Goal: Navigation & Orientation: Find specific page/section

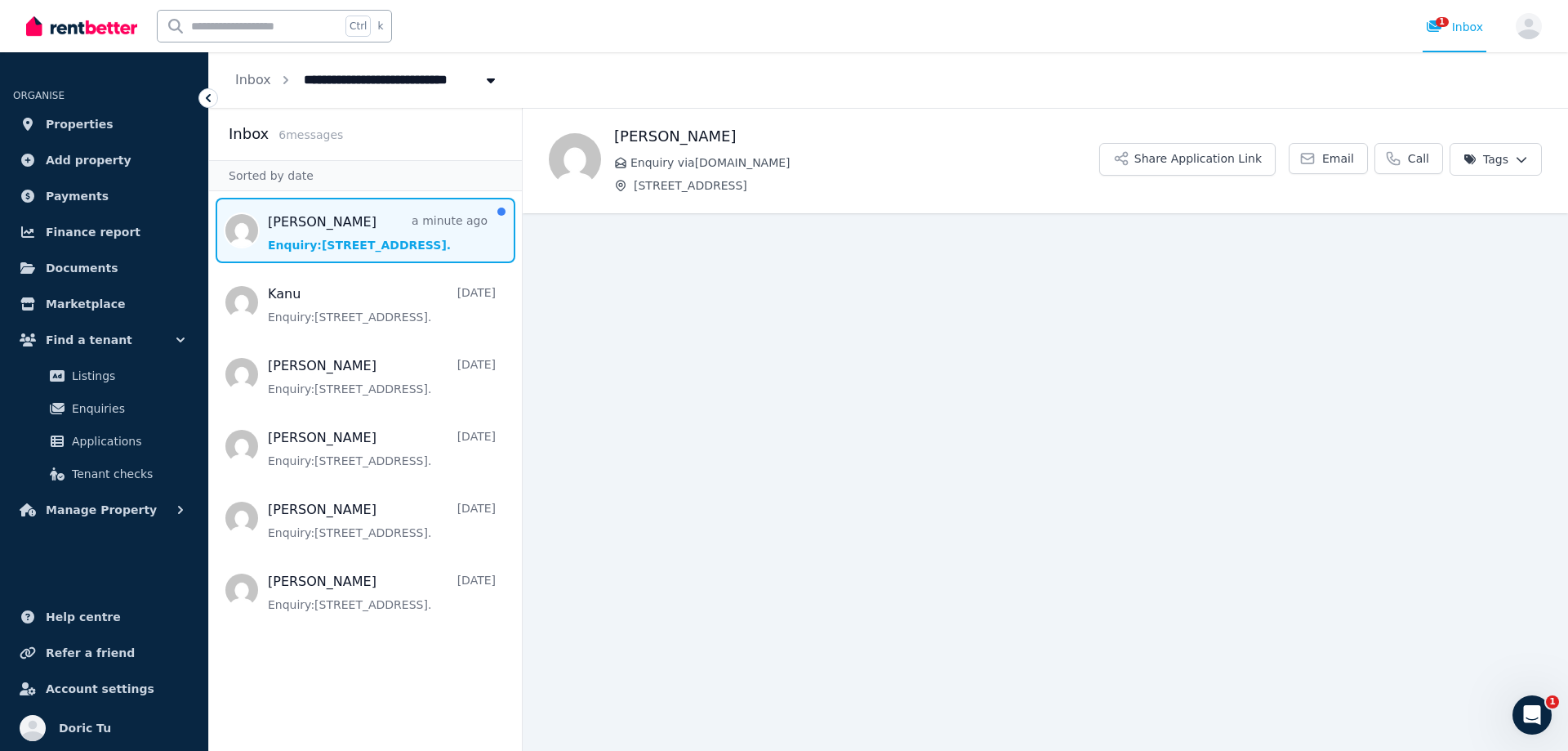
click at [423, 218] on span "Message list" at bounding box center [365, 230] width 313 height 65
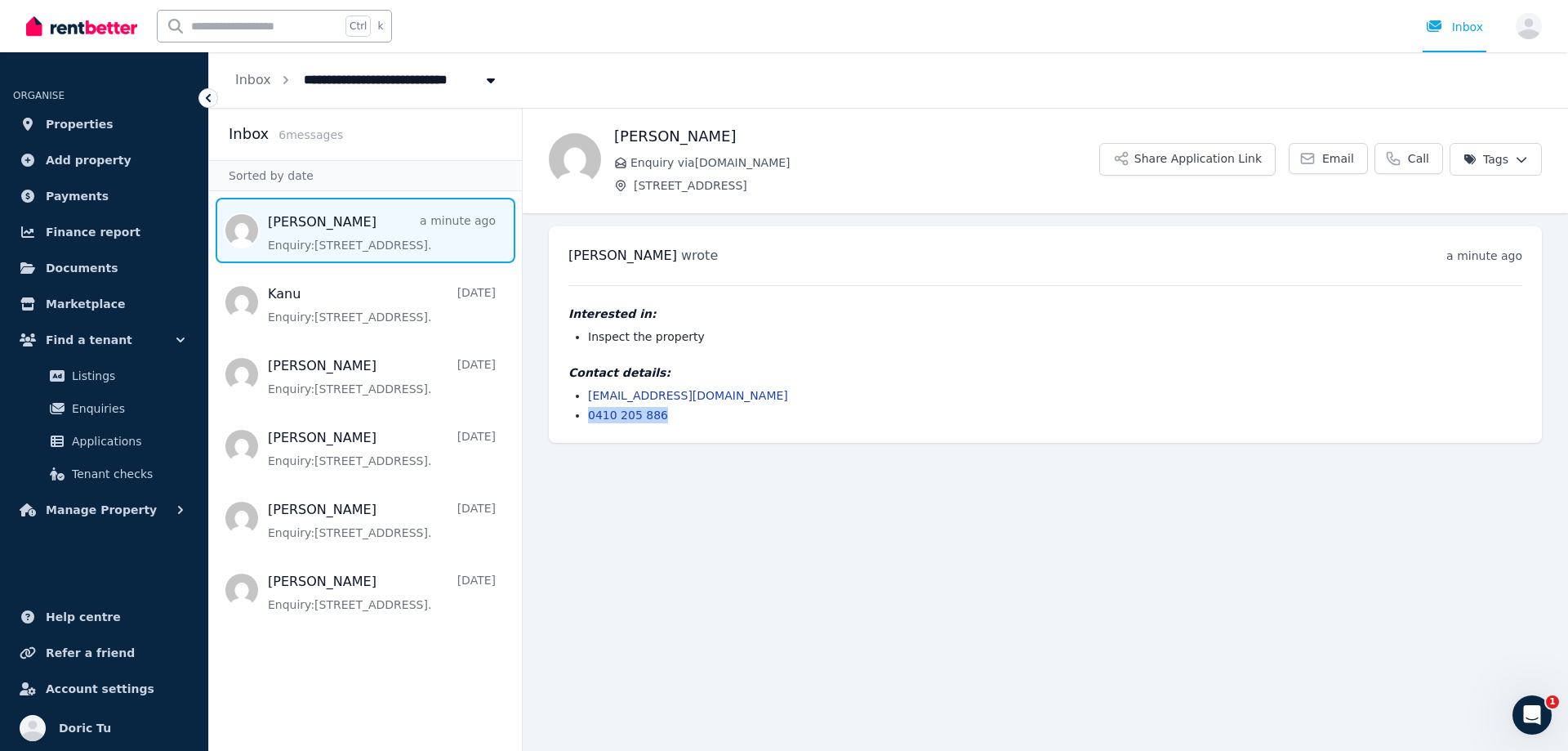
drag, startPoint x: 683, startPoint y: 417, endPoint x: 573, endPoint y: 417, distance: 110.0
click at [573, 417] on ul "[EMAIL_ADDRESS][DOMAIN_NAME] 0410 205 886" at bounding box center [1045, 405] width 954 height 36
drag, startPoint x: 768, startPoint y: 398, endPoint x: 576, endPoint y: 396, distance: 192.0
click at [588, 396] on li "[EMAIL_ADDRESS][DOMAIN_NAME]" at bounding box center [1054, 395] width 934 height 16
click at [675, 506] on main "Back [PERSON_NAME] Enquiry via [DOMAIN_NAME] [STREET_ADDRESS] Application Link …" at bounding box center [1045, 429] width 1045 height 643
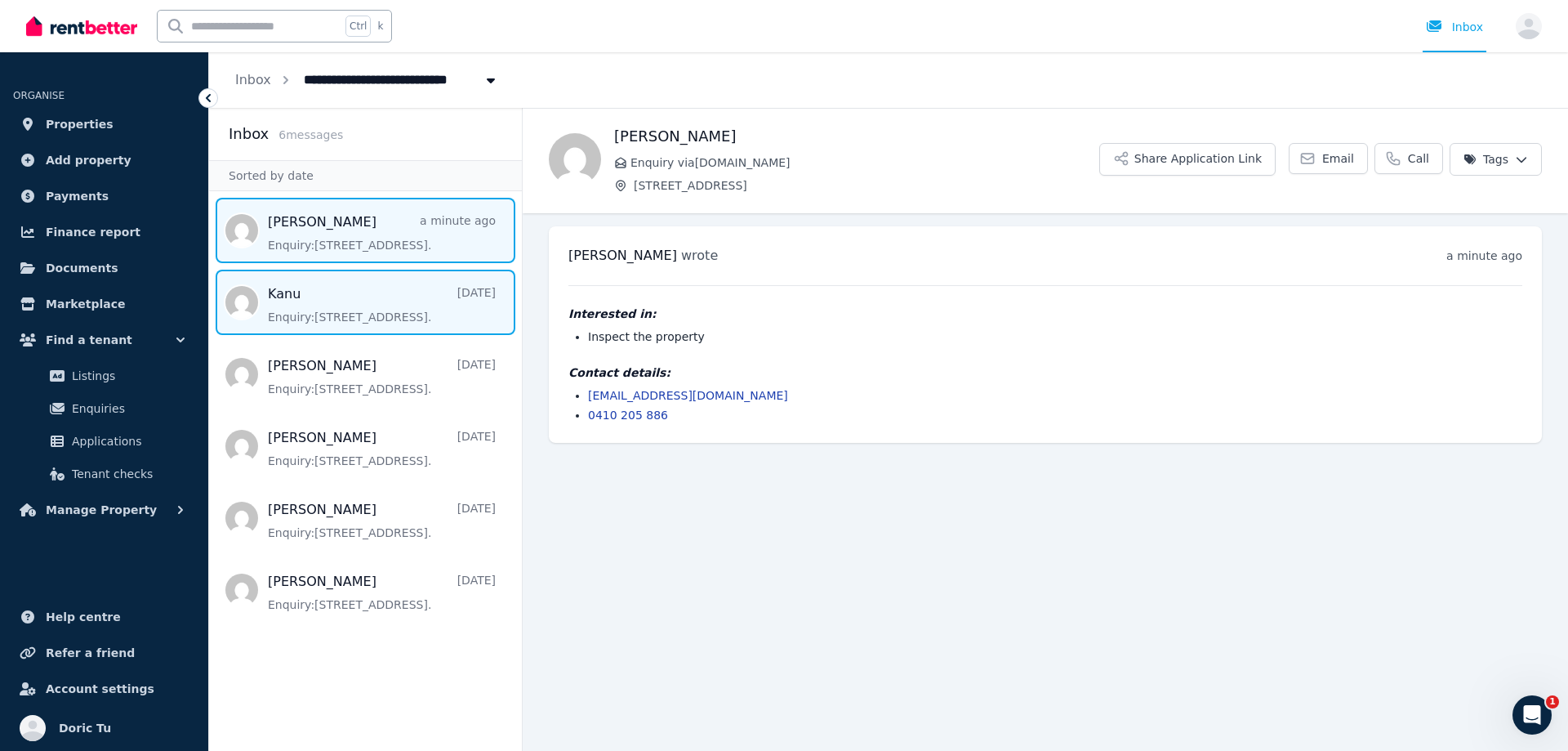
click at [384, 287] on span "Message list" at bounding box center [365, 302] width 313 height 65
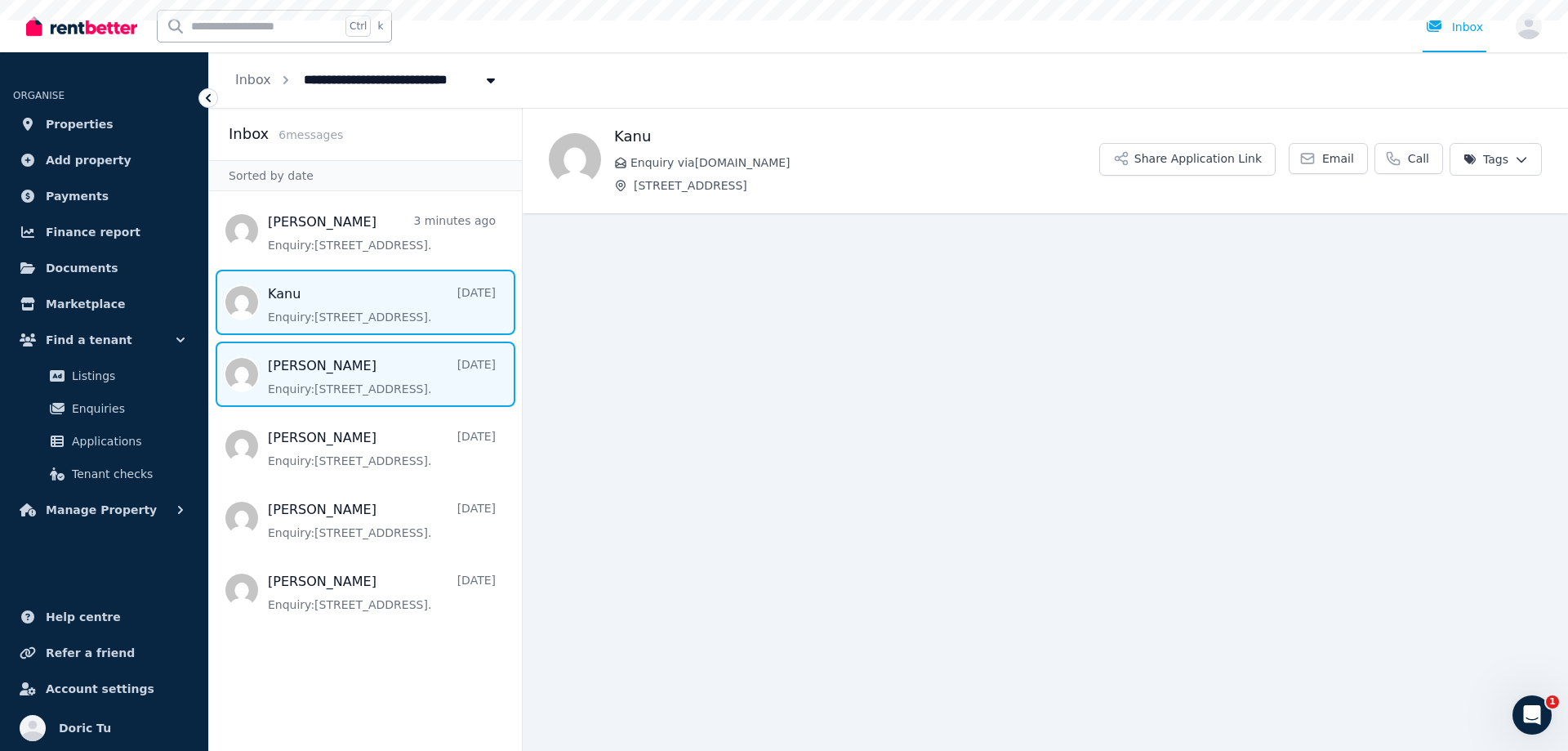
click at [347, 387] on span "Message list" at bounding box center [365, 374] width 313 height 65
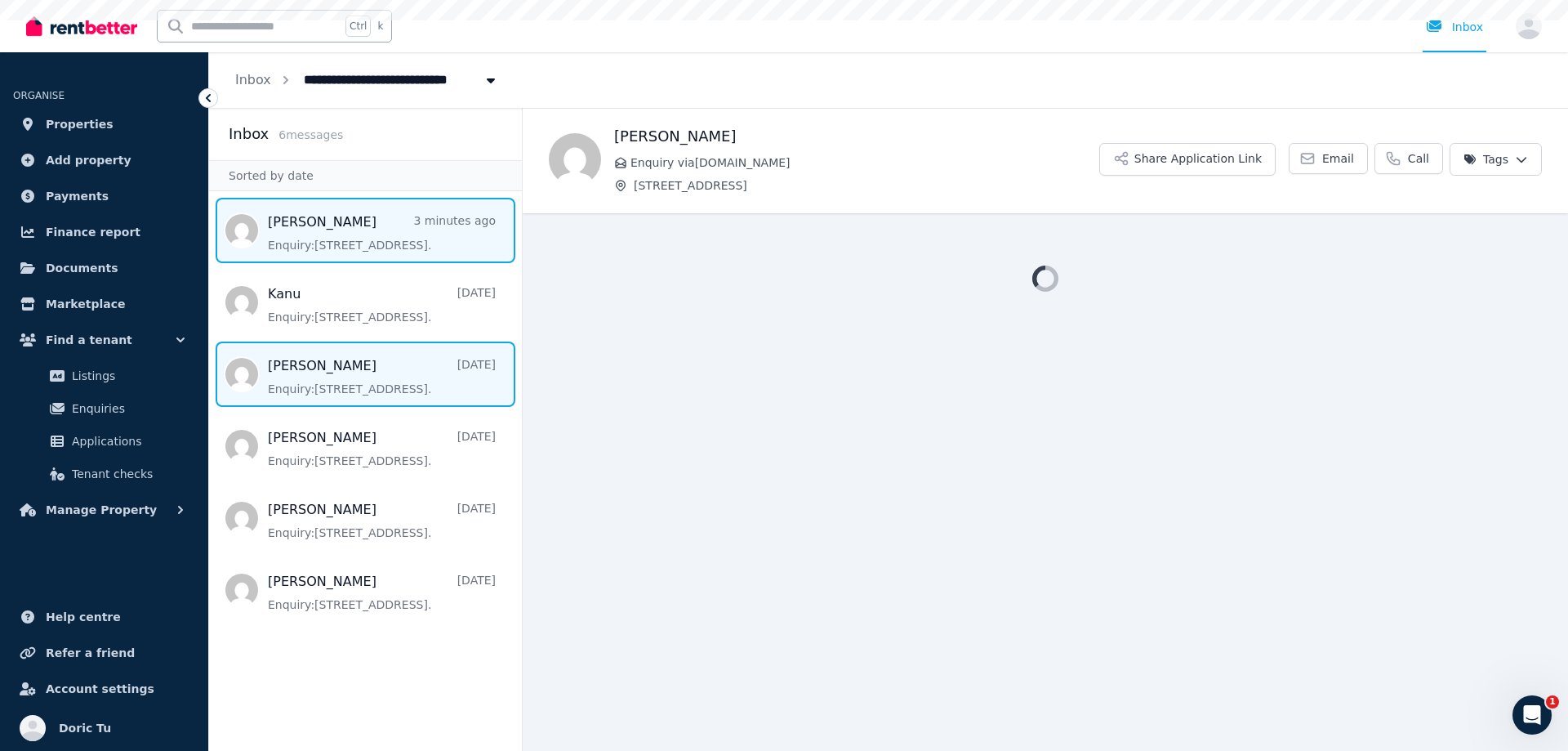
click at [363, 227] on span "Message list" at bounding box center [365, 230] width 313 height 65
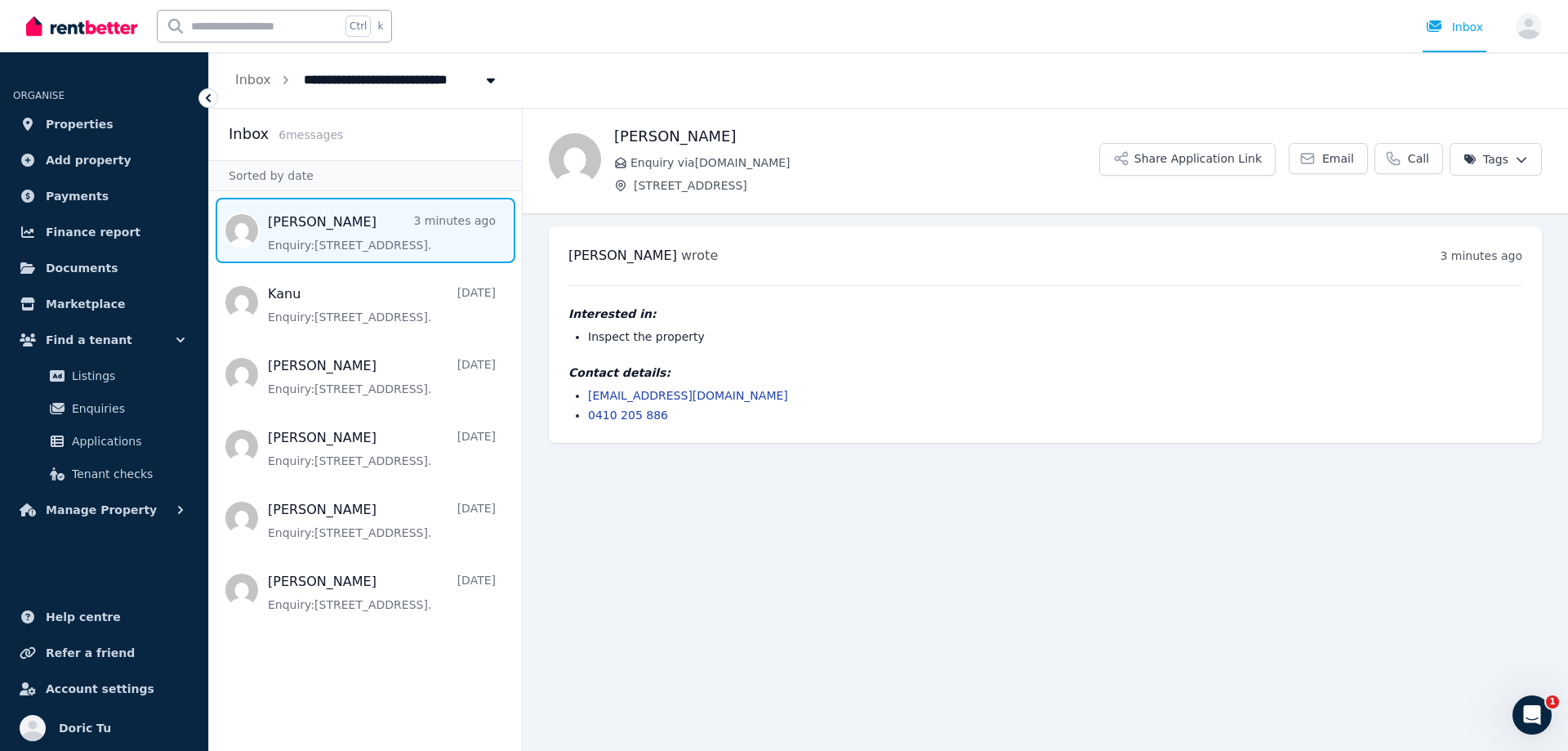
click at [838, 472] on main "Back [PERSON_NAME] Enquiry via [DOMAIN_NAME] [STREET_ADDRESS] Application Link …" at bounding box center [1045, 429] width 1045 height 643
click at [282, 230] on span "Message list" at bounding box center [365, 230] width 313 height 65
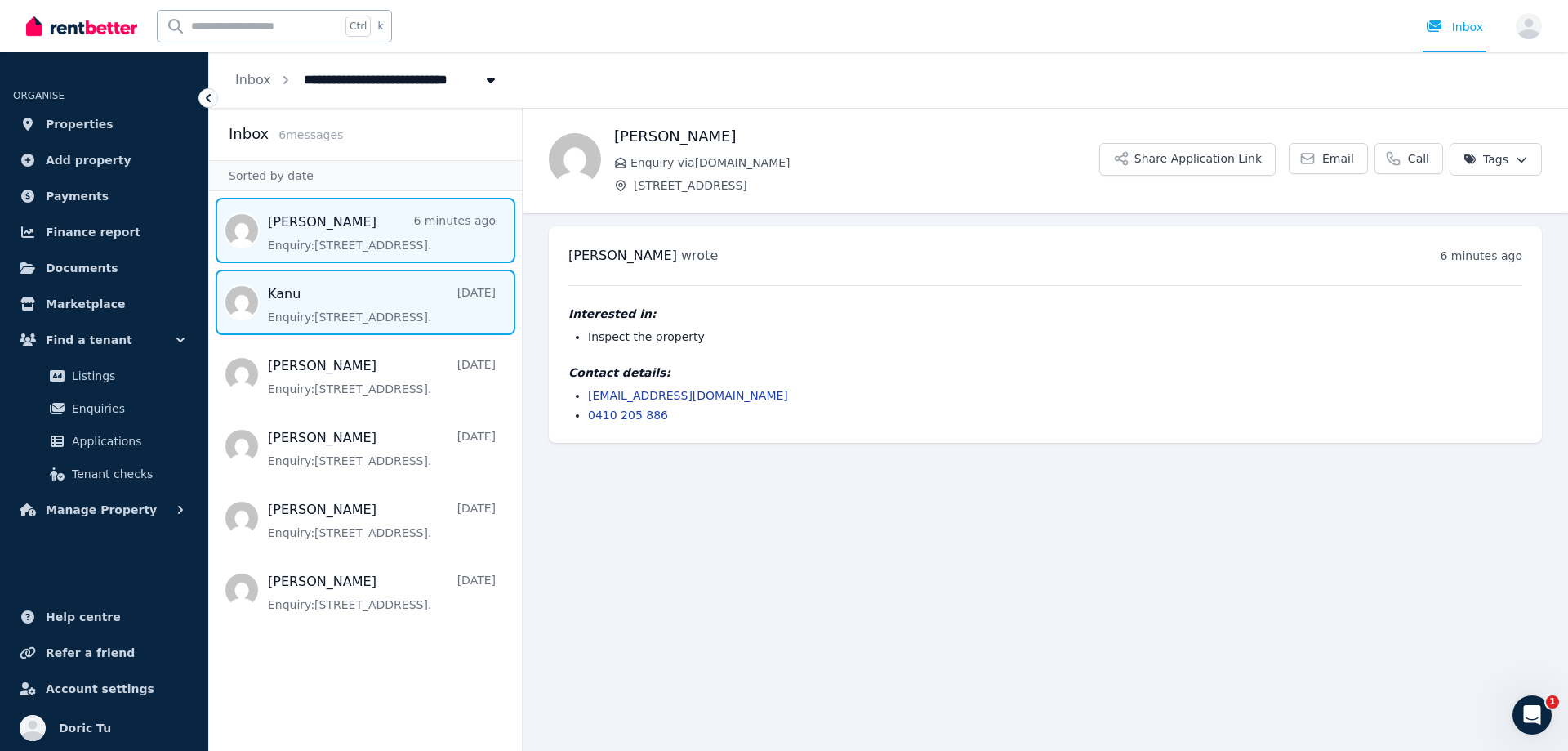
click at [311, 313] on span "Message list" at bounding box center [365, 302] width 313 height 65
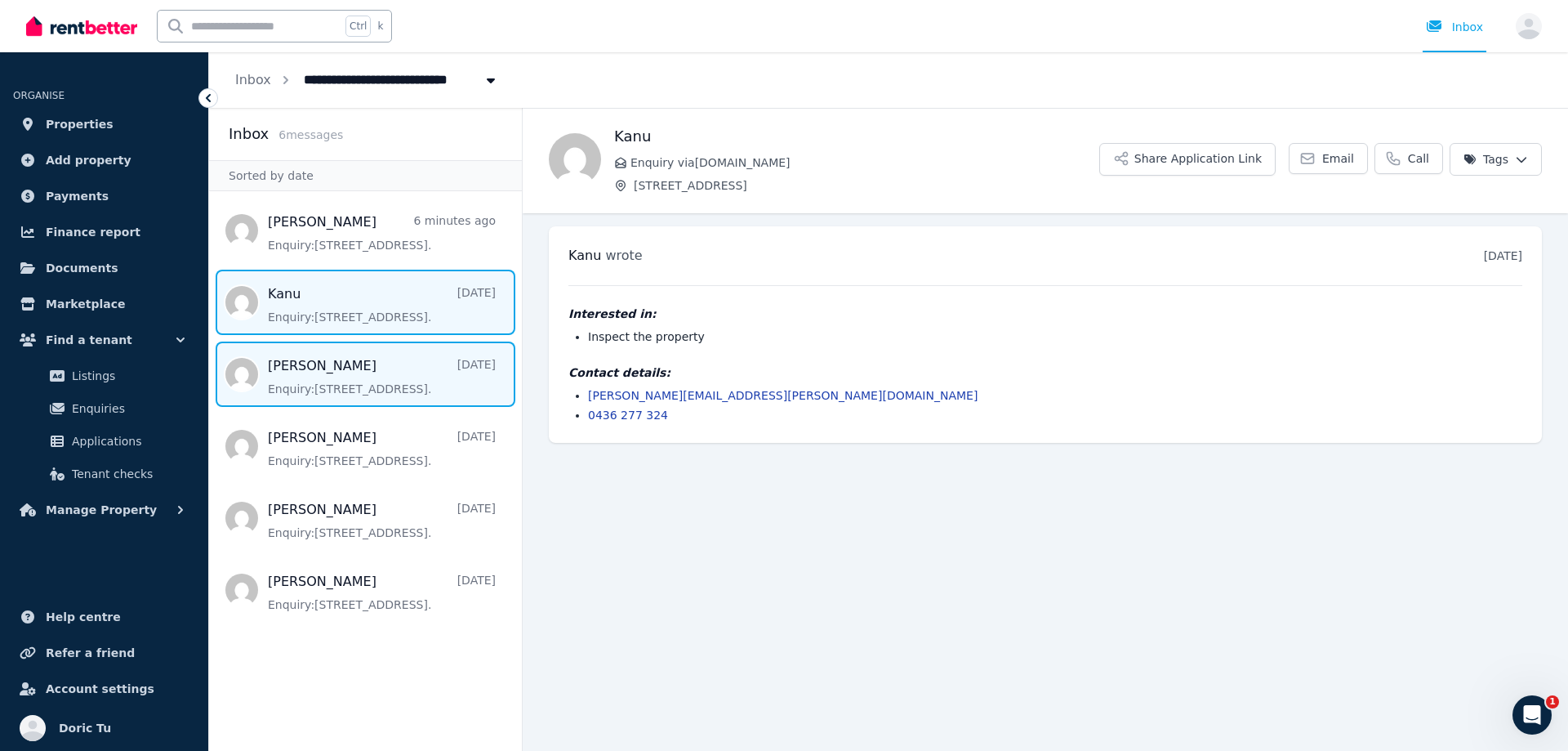
click at [345, 384] on span "Message list" at bounding box center [365, 374] width 313 height 65
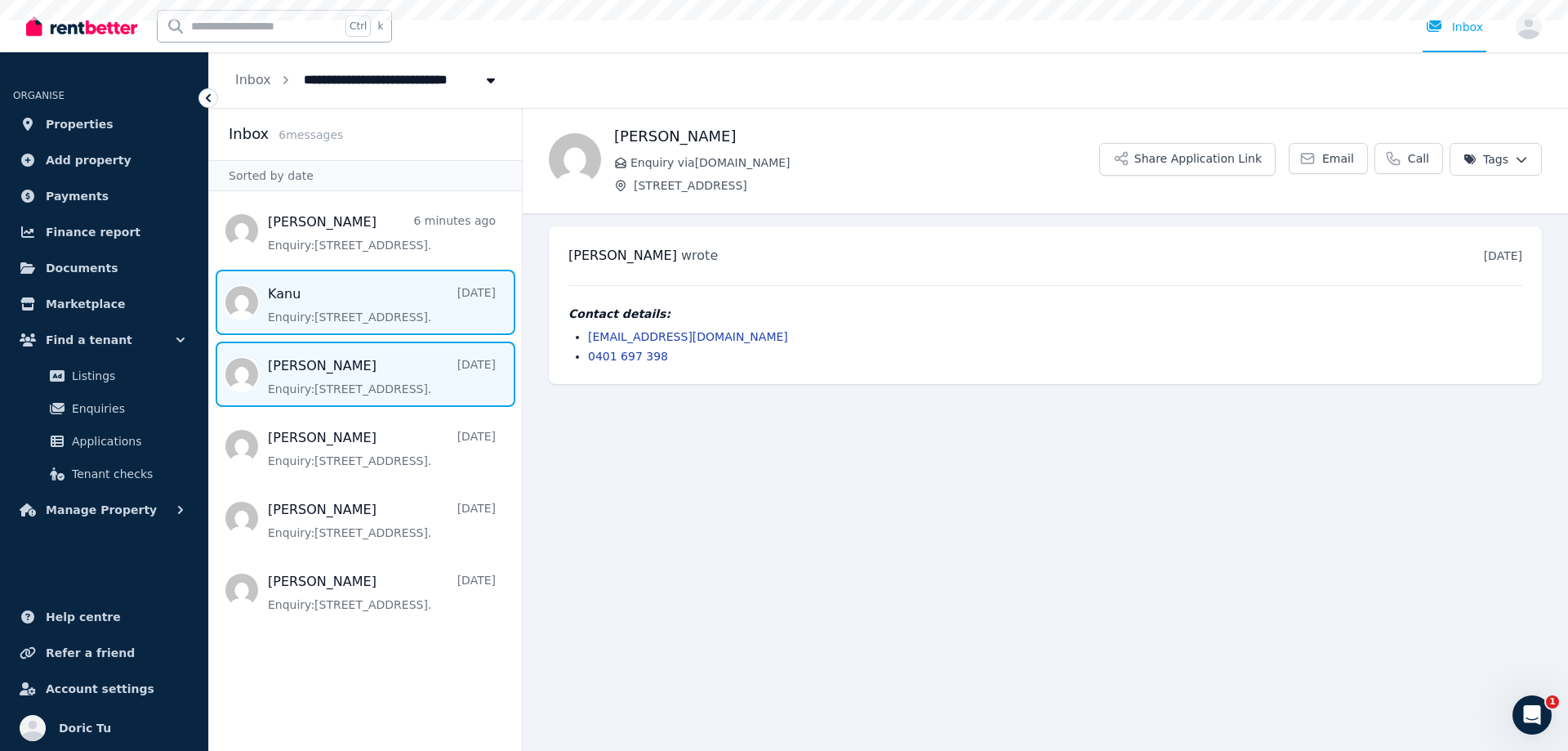
click at [329, 311] on span "Message list" at bounding box center [365, 302] width 313 height 65
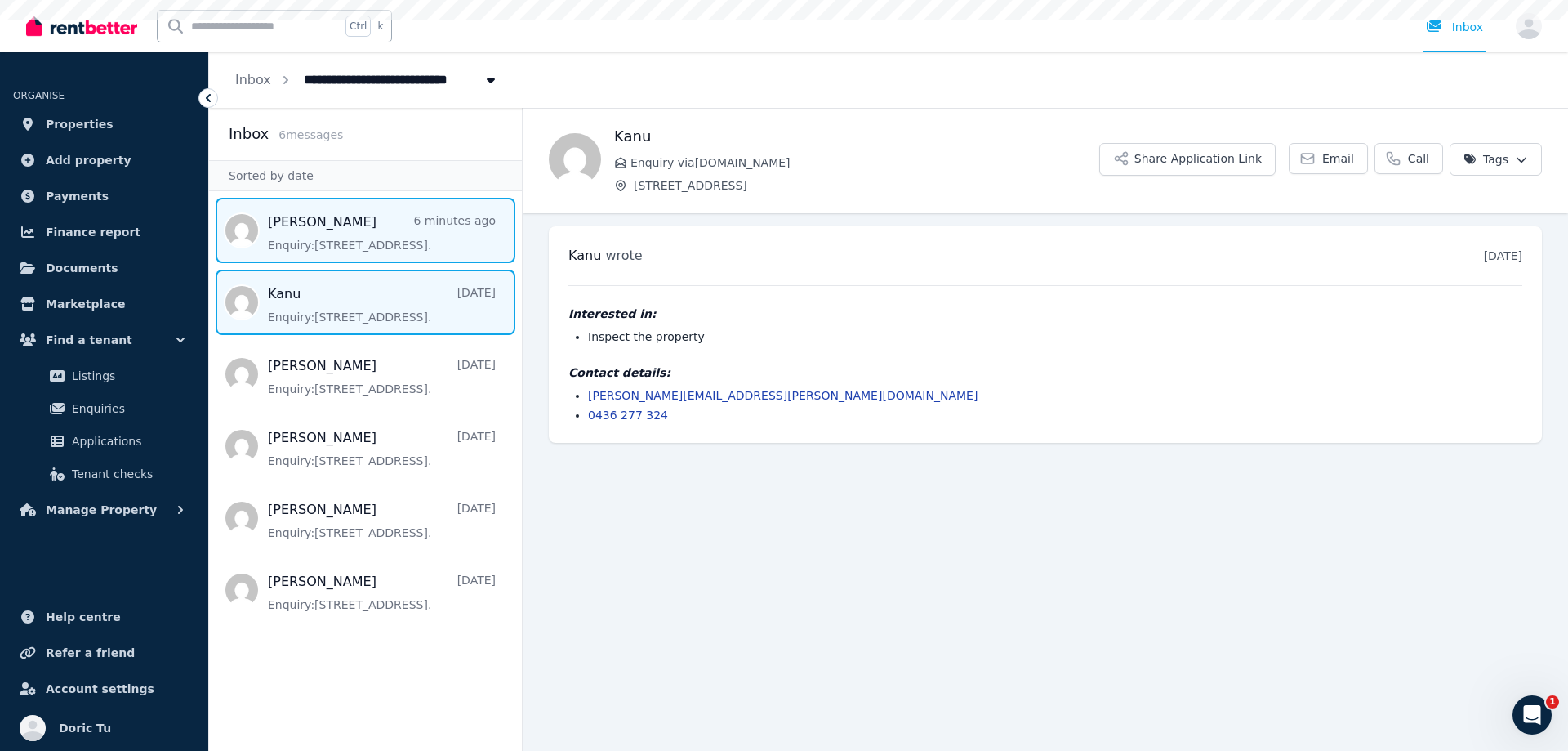
click at [314, 240] on span "Message list" at bounding box center [365, 230] width 313 height 65
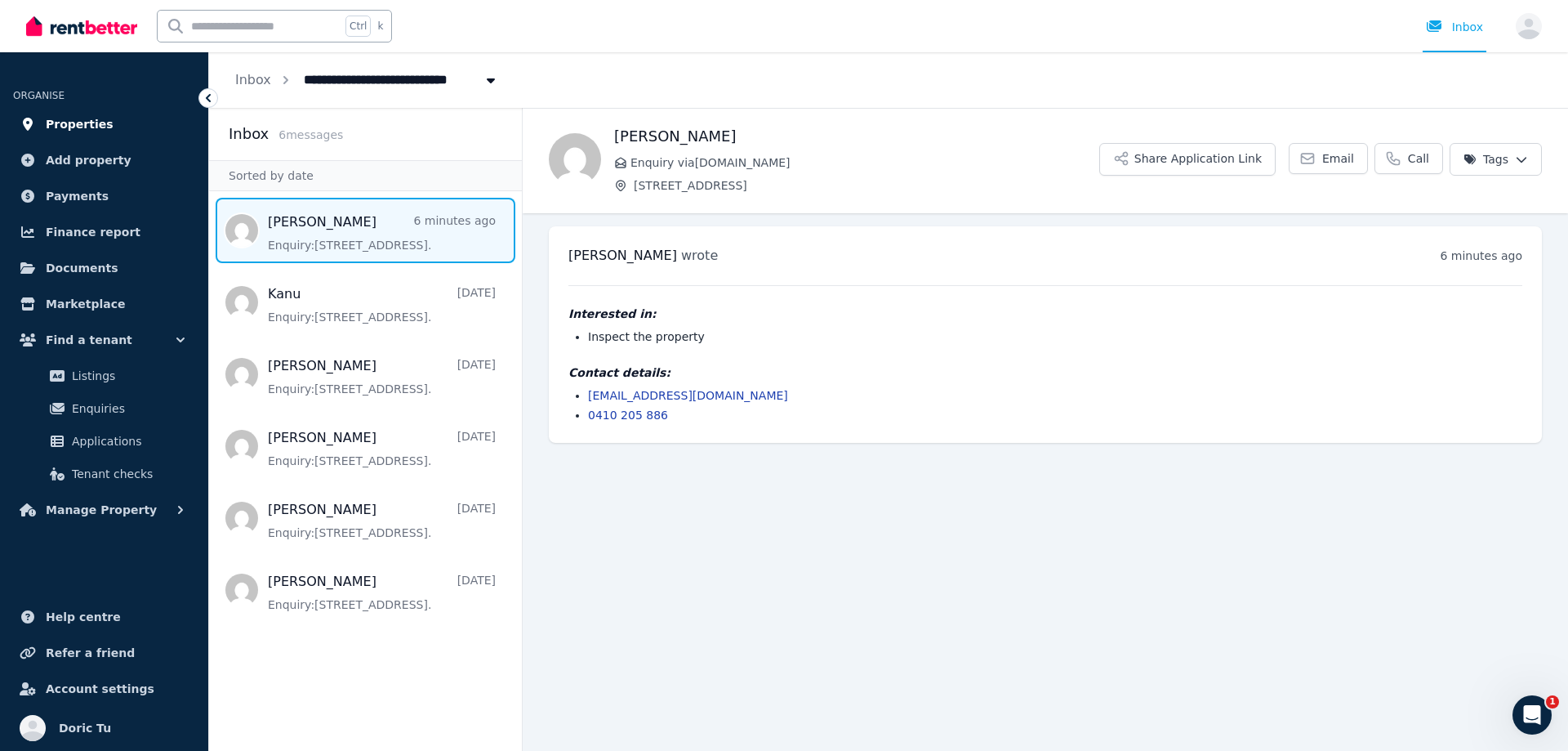
click at [103, 133] on link "Properties" at bounding box center [104, 124] width 182 height 33
